Goal: Transaction & Acquisition: Purchase product/service

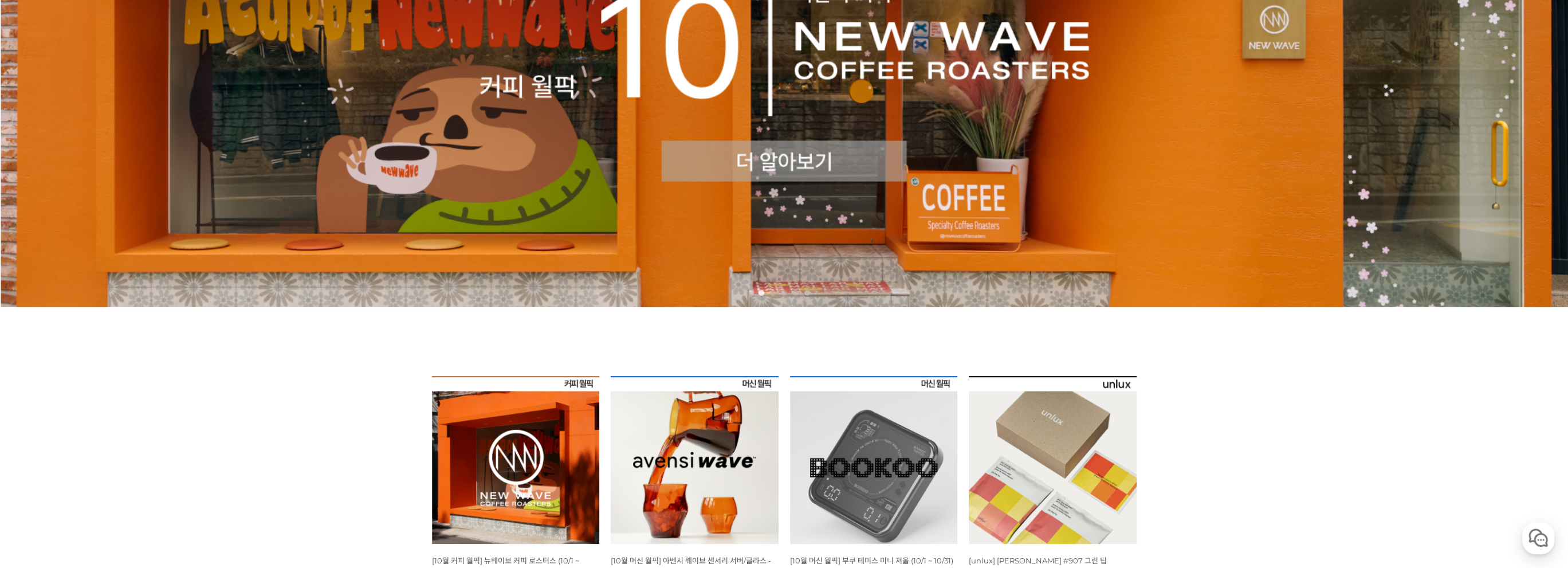
scroll to position [573, 0]
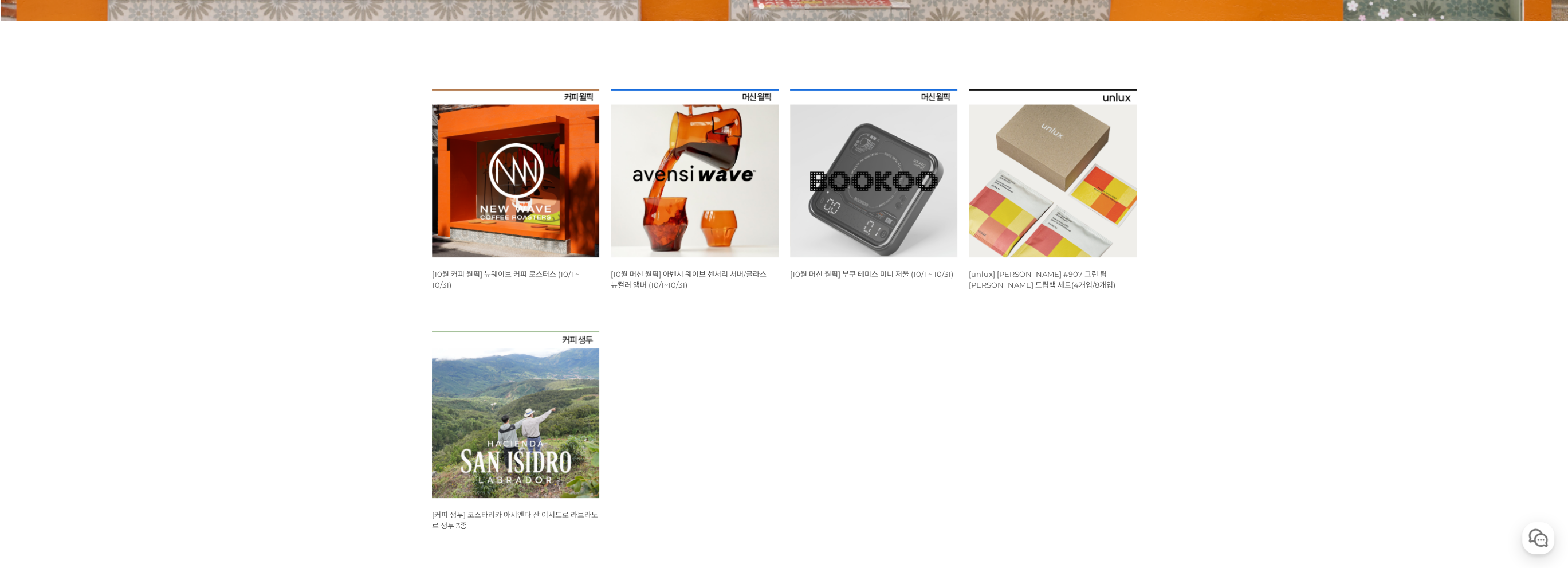
click at [539, 188] on img at bounding box center [516, 174] width 168 height 168
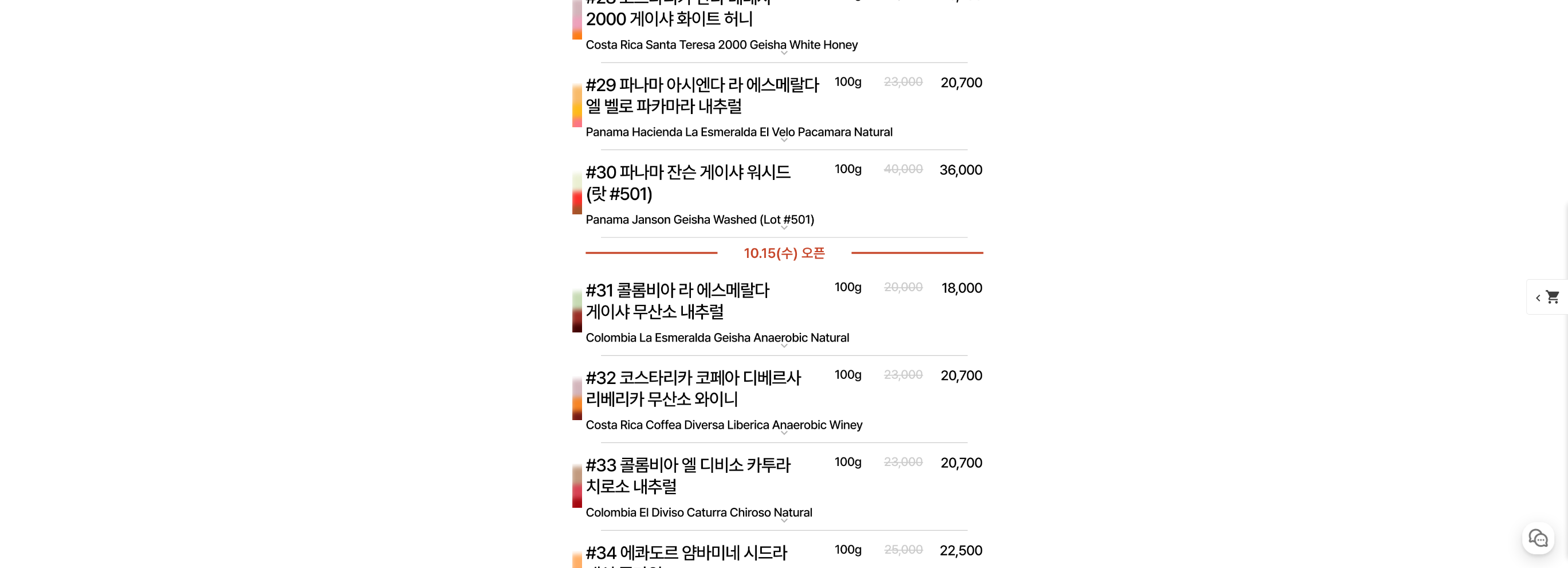
scroll to position [5584, 0]
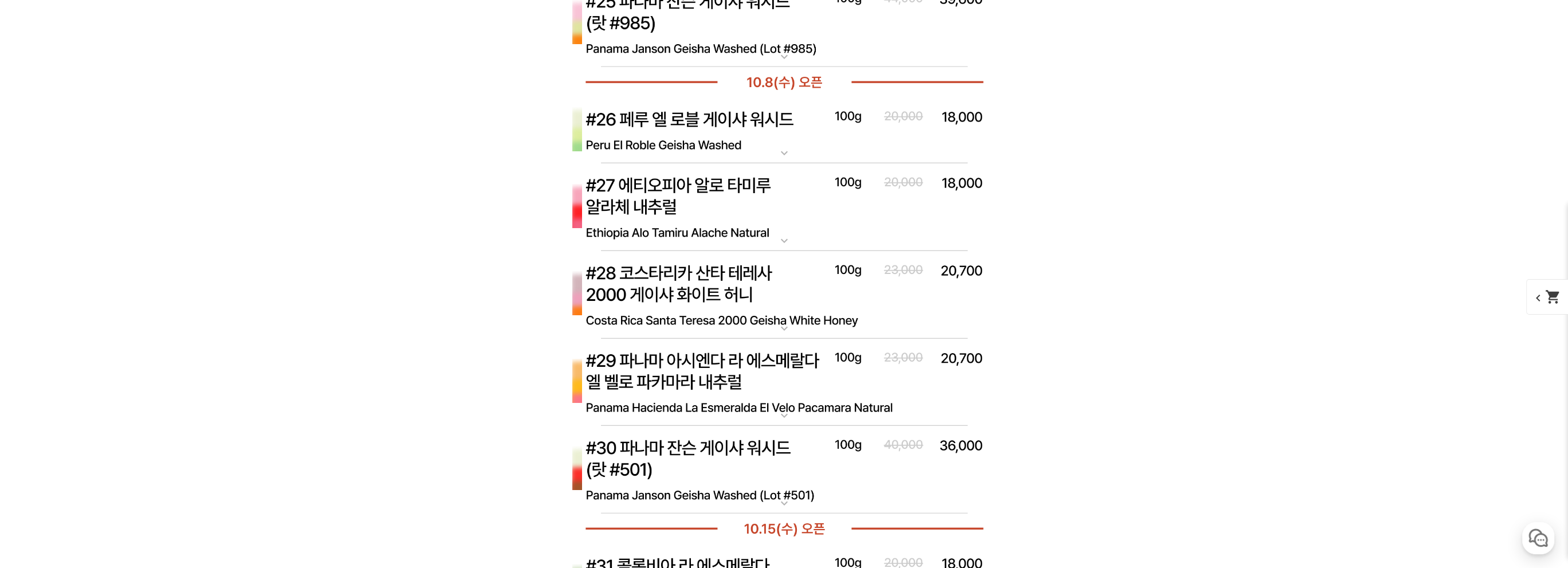
click at [774, 366] on img at bounding box center [784, 383] width 458 height 88
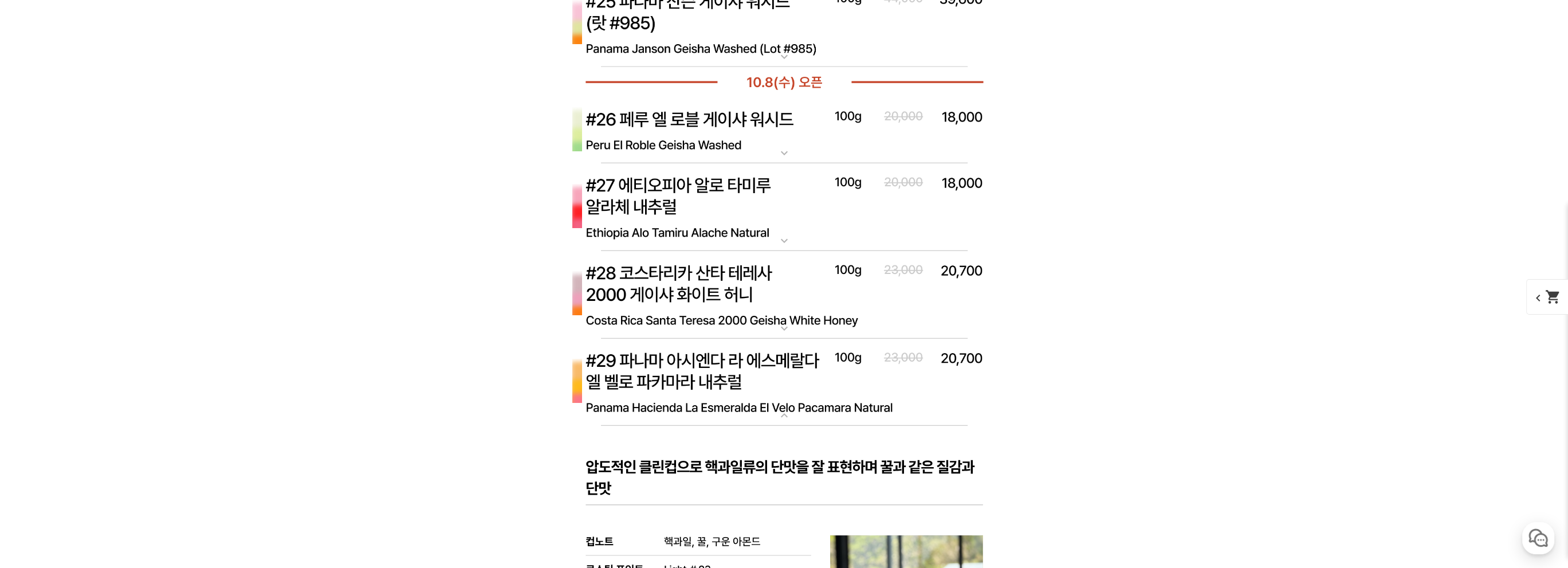
scroll to position [5298, 0]
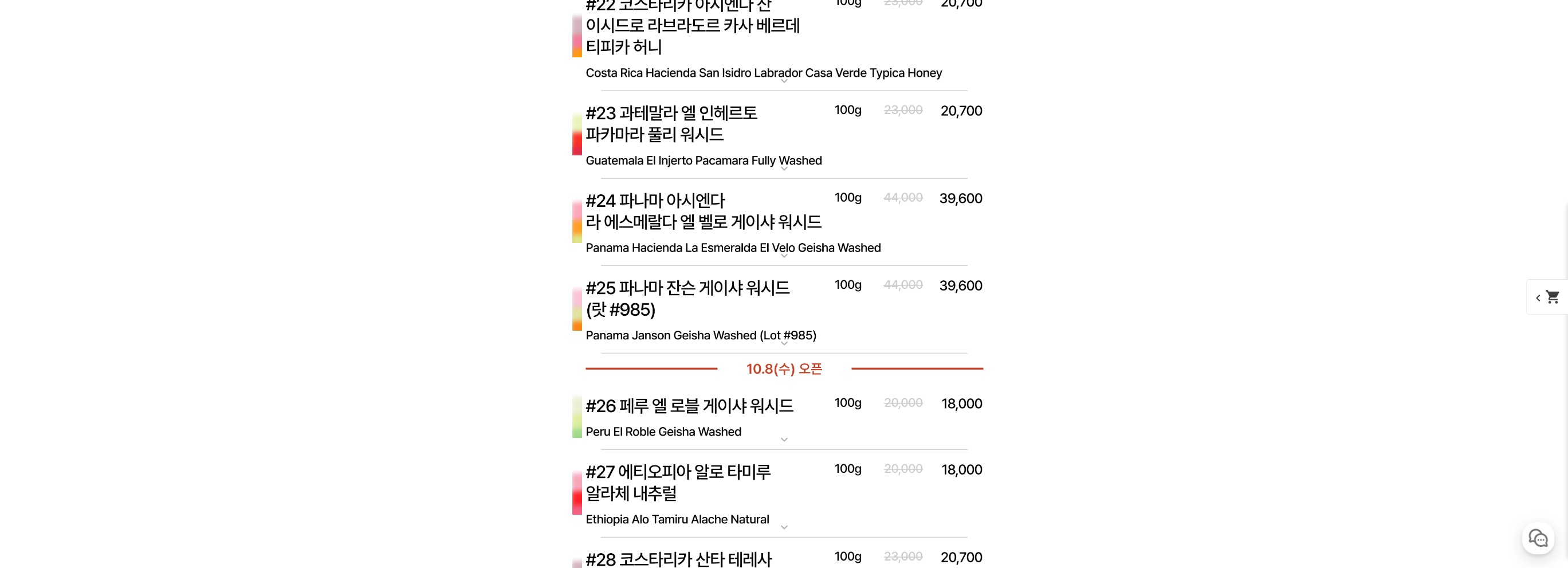
click at [746, 231] on img at bounding box center [784, 223] width 458 height 88
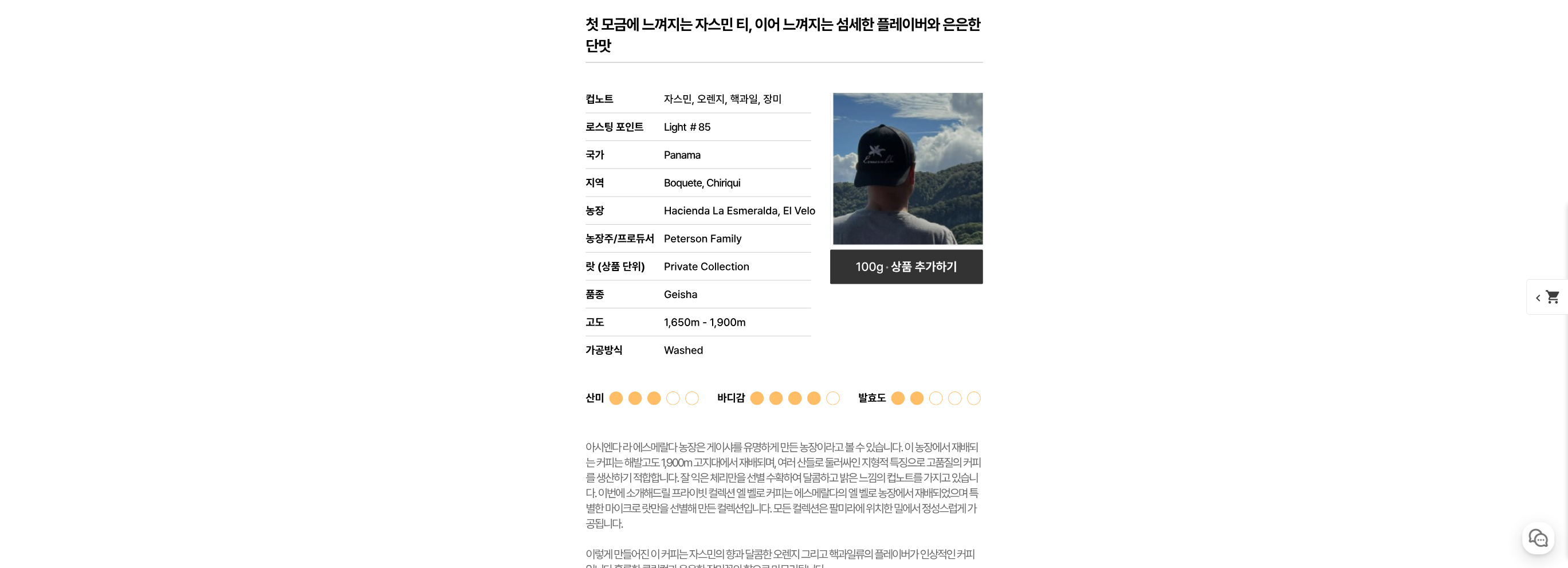
scroll to position [5470, 0]
